Goal: Check status: Check status

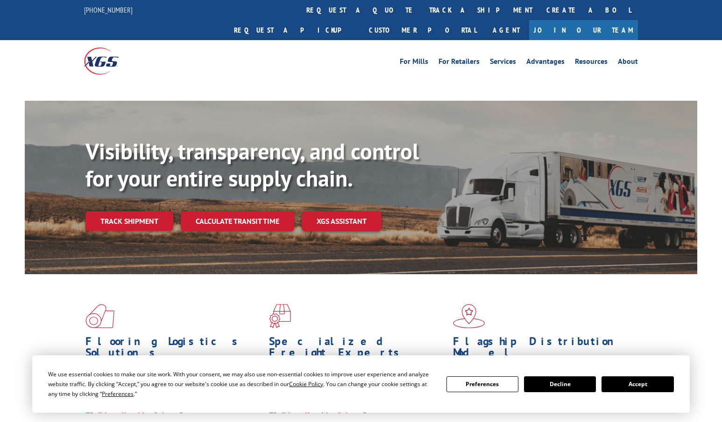
click at [161, 202] on div "Visibility, transparency, and control for your entire supply chain. Track shipm…" at bounding box center [391, 203] width 612 height 130
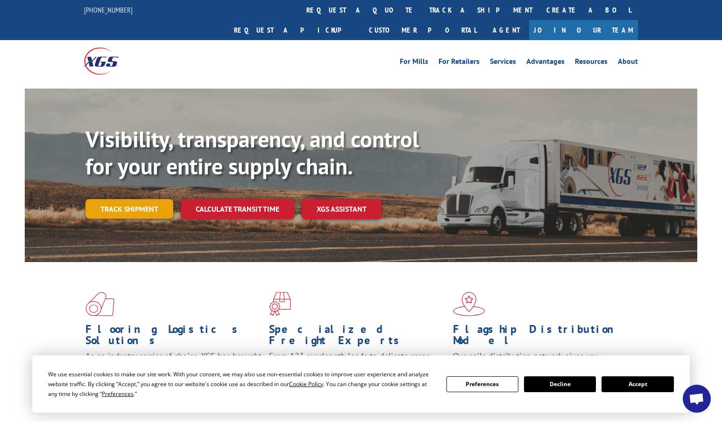
click at [118, 199] on link "Track shipment" at bounding box center [129, 209] width 88 height 20
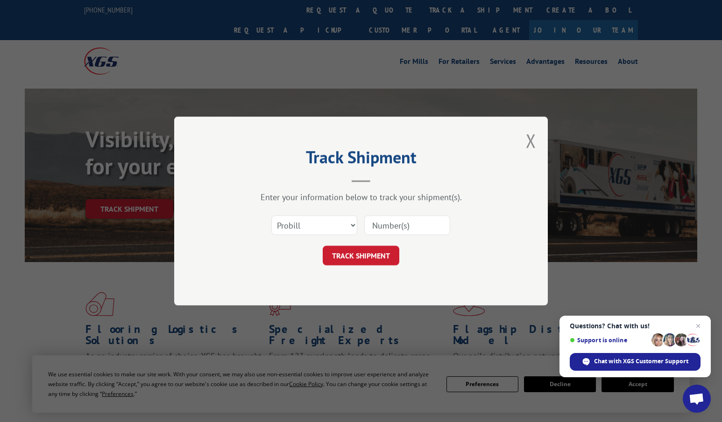
click at [422, 231] on input at bounding box center [407, 226] width 86 height 20
paste input "xpress Global 366001"
drag, startPoint x: 416, startPoint y: 225, endPoint x: 321, endPoint y: 232, distance: 95.5
click at [321, 232] on div "Select category... Probill BOL PO xpress Global 366001" at bounding box center [361, 225] width 280 height 31
drag, startPoint x: 399, startPoint y: 227, endPoint x: 409, endPoint y: 225, distance: 10.9
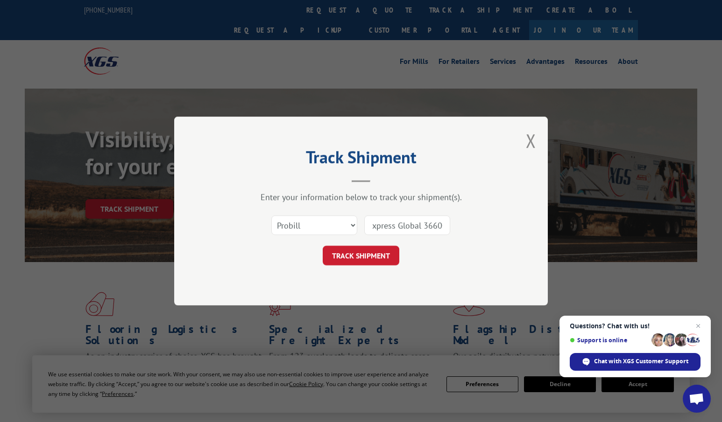
click at [399, 227] on input "xpress Global 366001" at bounding box center [407, 226] width 86 height 20
drag, startPoint x: 423, startPoint y: 224, endPoint x: 344, endPoint y: 222, distance: 79.8
click at [344, 222] on div "Select category... Probill BOL PO xpress Global 366001" at bounding box center [361, 225] width 280 height 31
type input "366001"
click at [371, 258] on button "TRACK SHIPMENT" at bounding box center [361, 256] width 77 height 20
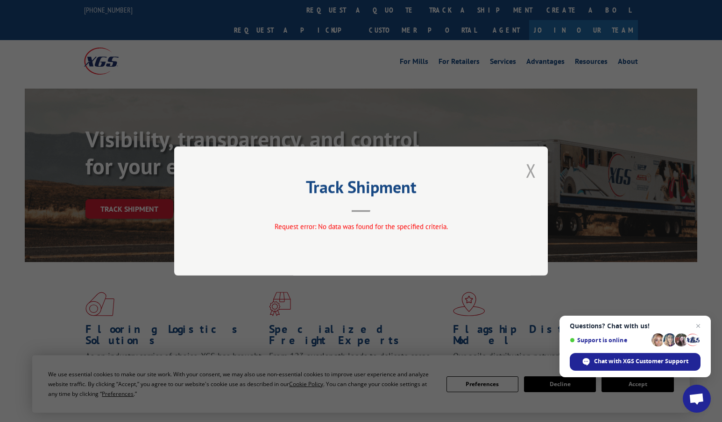
click at [530, 170] on button "Close modal" at bounding box center [531, 170] width 10 height 25
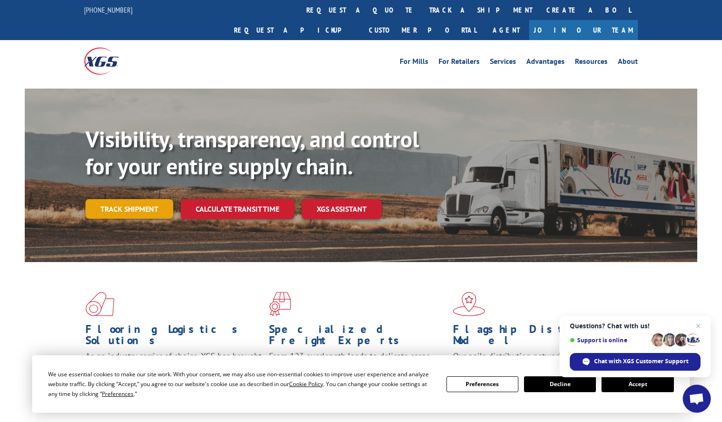
click at [106, 199] on link "Track shipment" at bounding box center [129, 209] width 88 height 20
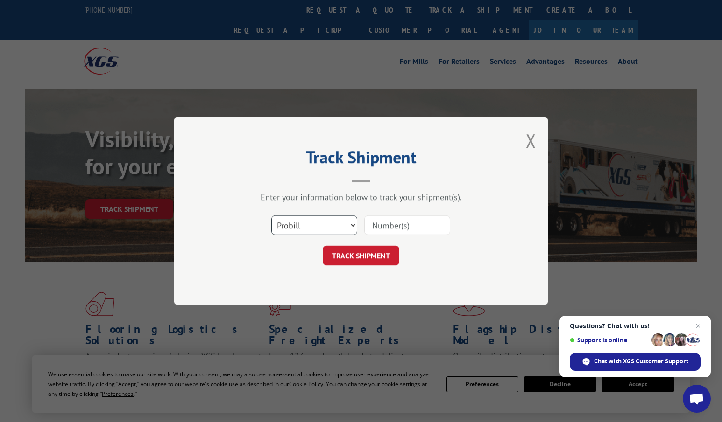
click at [338, 227] on select "Select category... Probill BOL PO" at bounding box center [314, 226] width 86 height 20
select select "bol"
click at [271, 216] on select "Select category... Probill BOL PO" at bounding box center [314, 226] width 86 height 20
click at [408, 224] on input at bounding box center [407, 226] width 86 height 20
type input "366001"
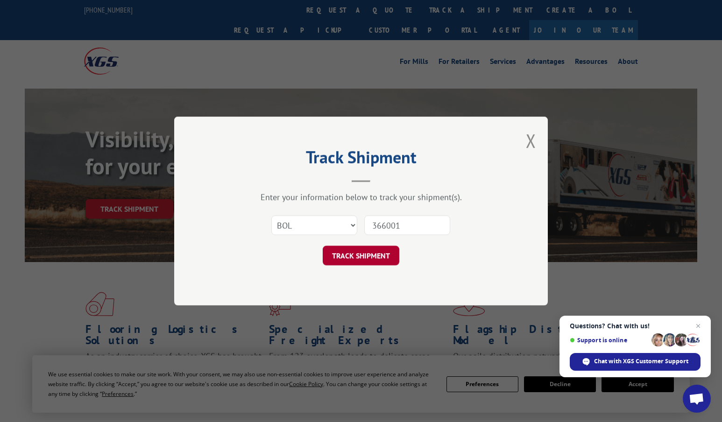
click at [365, 260] on button "TRACK SHIPMENT" at bounding box center [361, 256] width 77 height 20
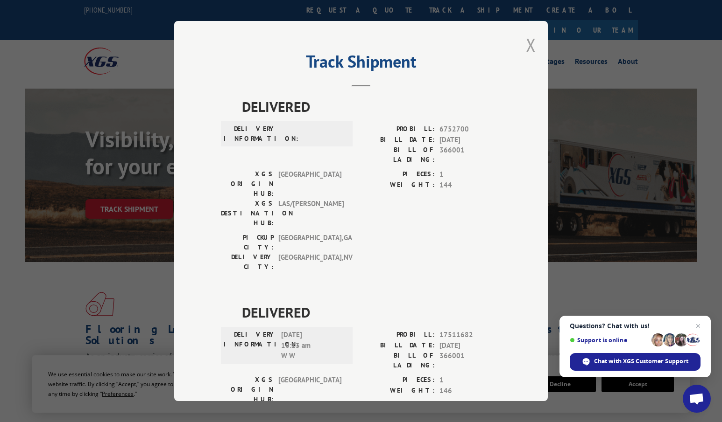
click at [526, 51] on button "Close modal" at bounding box center [531, 45] width 10 height 25
